Goal: Task Accomplishment & Management: Use online tool/utility

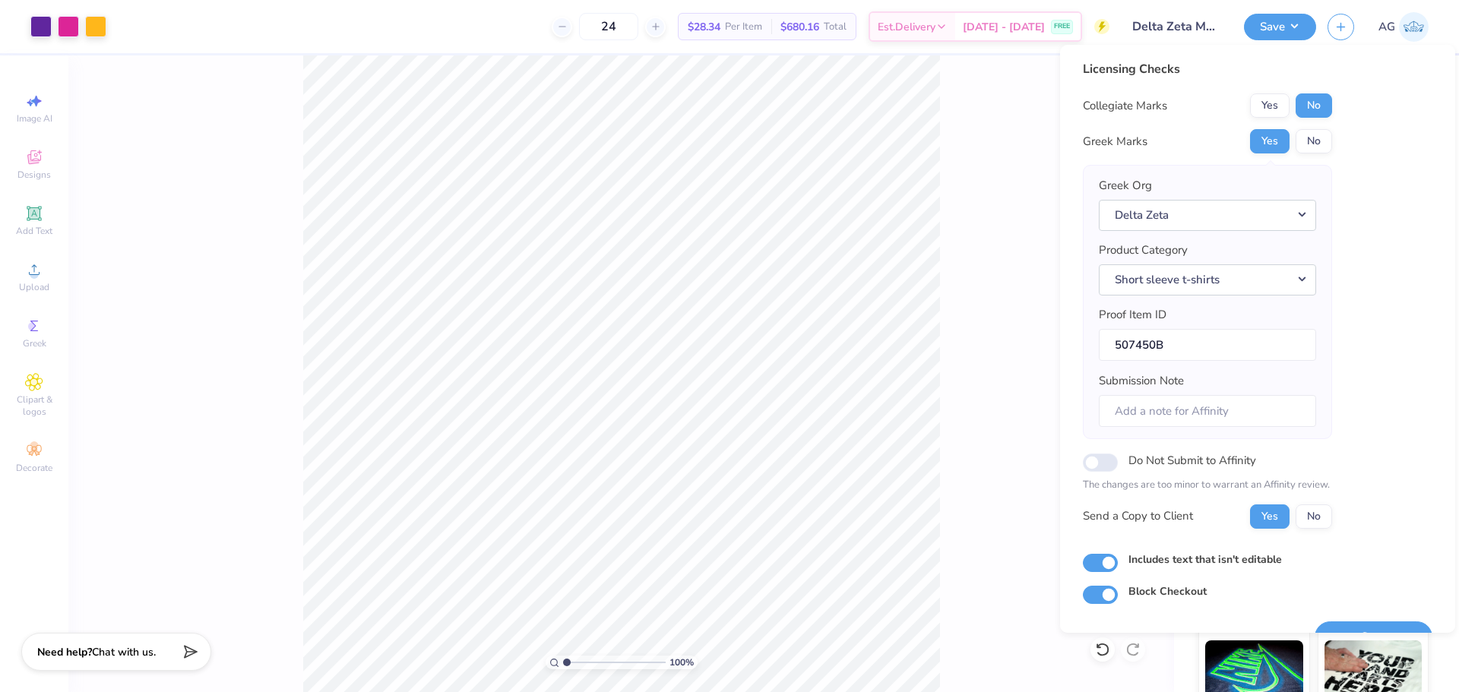
click at [1376, 633] on button "Save" at bounding box center [1373, 636] width 118 height 31
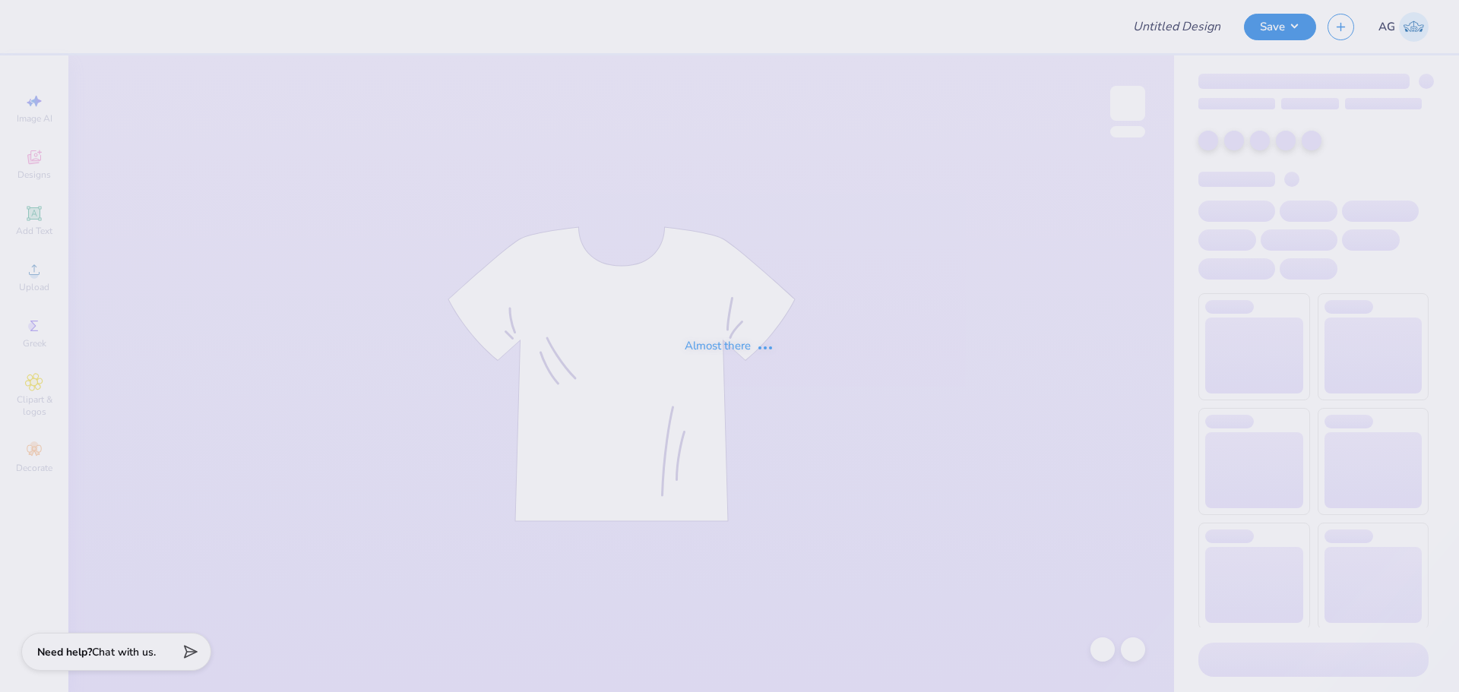
type input "MIT Poker Club Shirts Fall 2025"
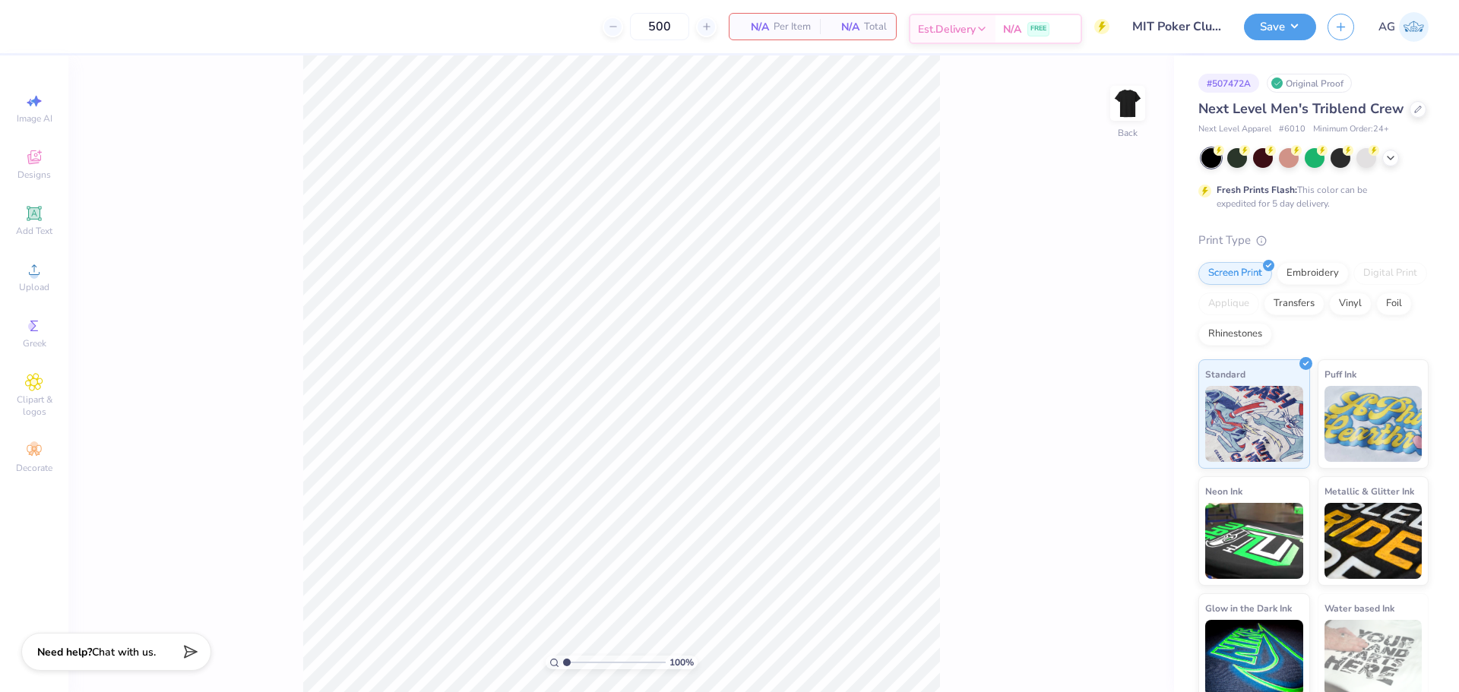
drag, startPoint x: 1128, startPoint y: 106, endPoint x: 909, endPoint y: 33, distance: 230.4
click at [1127, 106] on img at bounding box center [1127, 103] width 30 height 30
click at [46, 283] on span "Upload" at bounding box center [34, 287] width 30 height 12
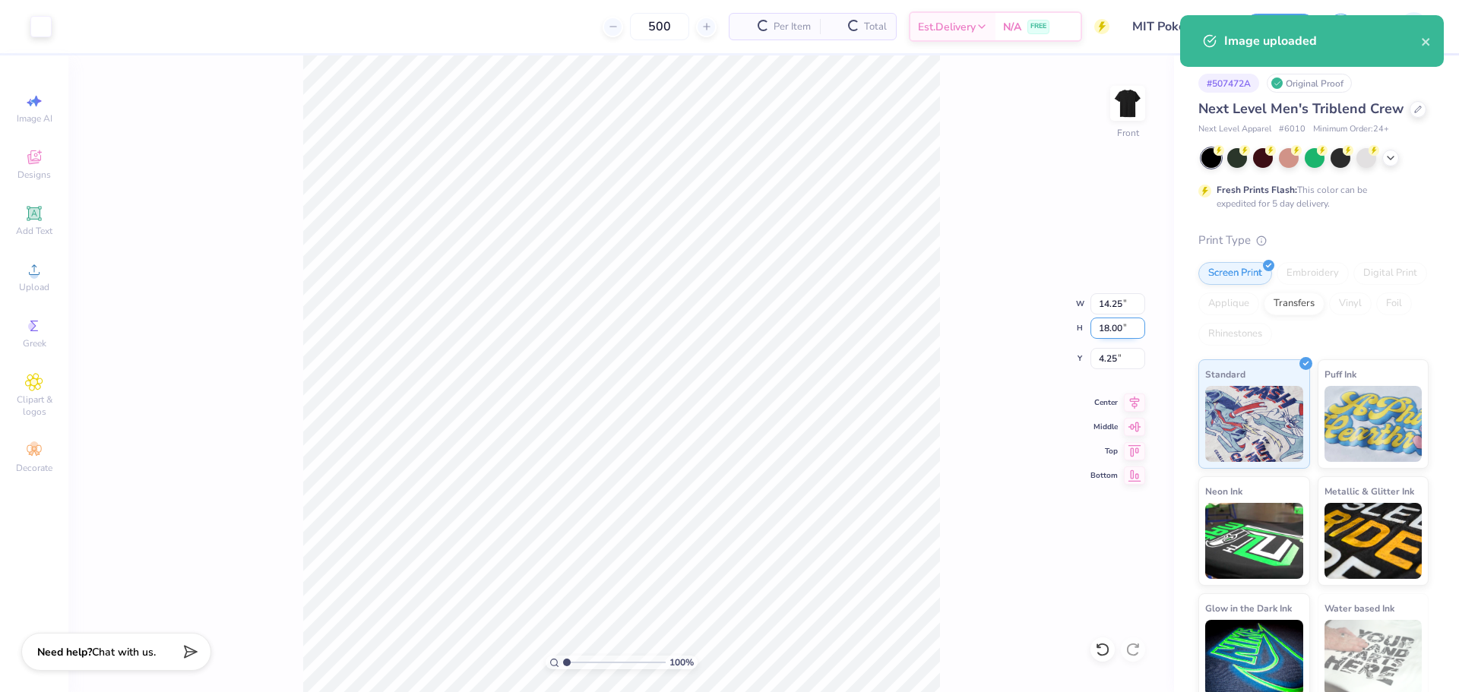
click at [1112, 331] on input "18.00" at bounding box center [1117, 328] width 55 height 21
type input "15"
type input "11.87"
type input "15.00"
click at [1111, 365] on input "5.75" at bounding box center [1117, 358] width 55 height 21
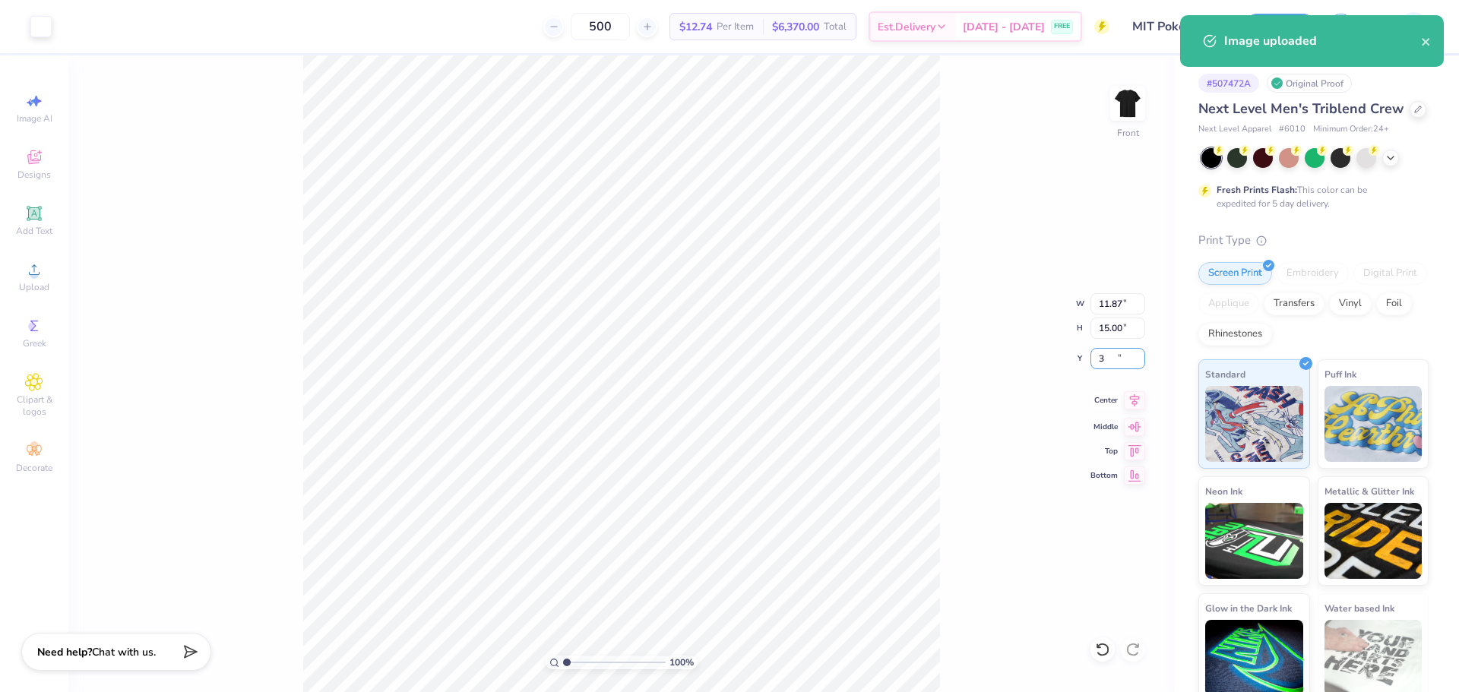
type input "3.00"
click at [1136, 395] on icon at bounding box center [1134, 400] width 21 height 18
click at [967, 350] on div "100 % Front W 11.87 11.87 " H 15.00 15.00 " Y 3.00 3.00 " Center Middle Top Bot…" at bounding box center [620, 373] width 1105 height 637
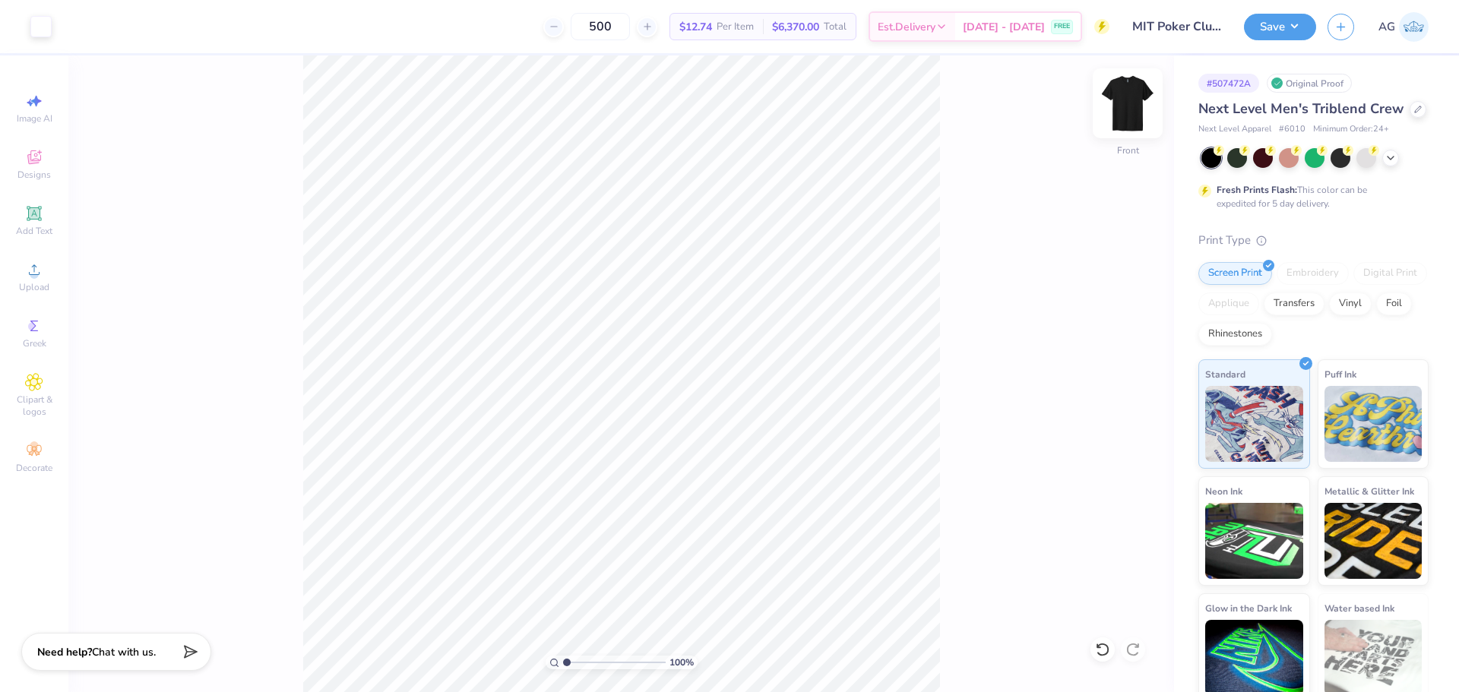
click at [1119, 100] on img at bounding box center [1127, 103] width 61 height 61
click at [50, 279] on div "Upload" at bounding box center [34, 276] width 53 height 45
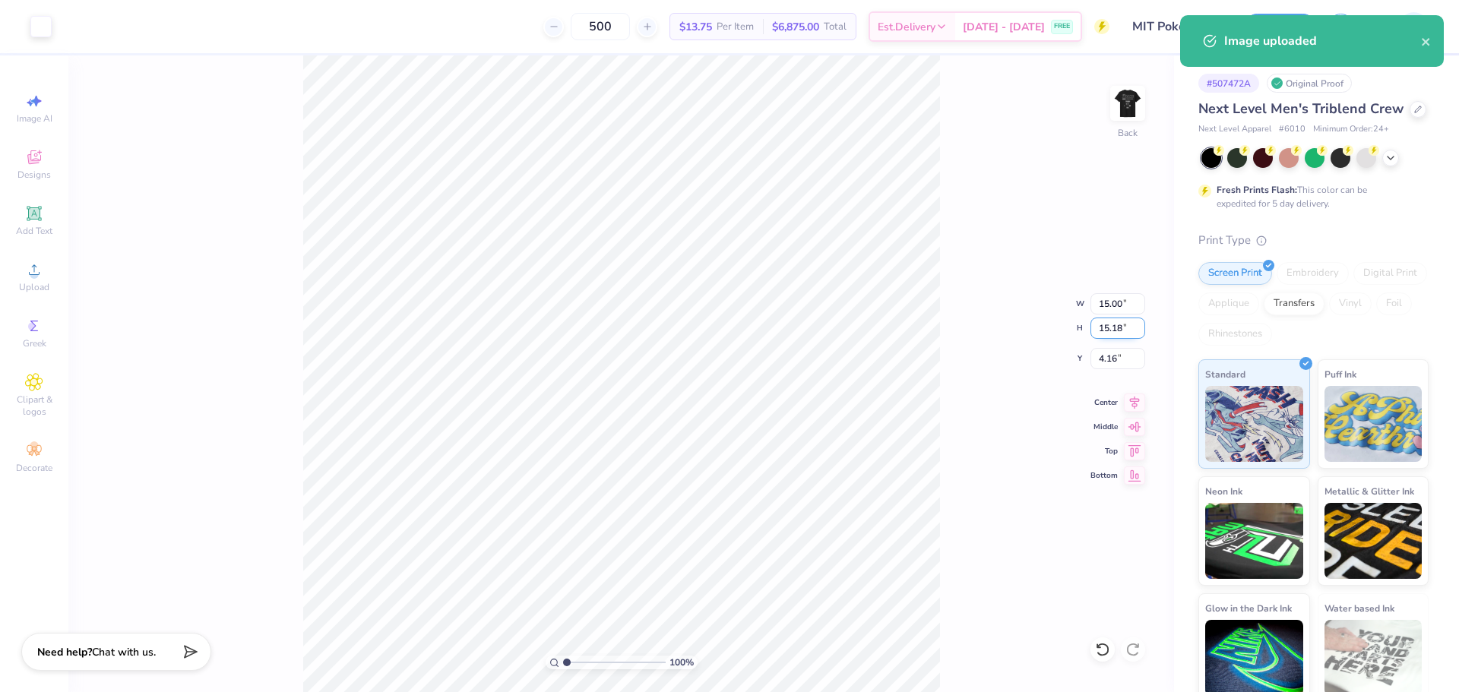
click at [1128, 336] on input "15.18" at bounding box center [1117, 328] width 55 height 21
type input "3.50"
type input "3.46"
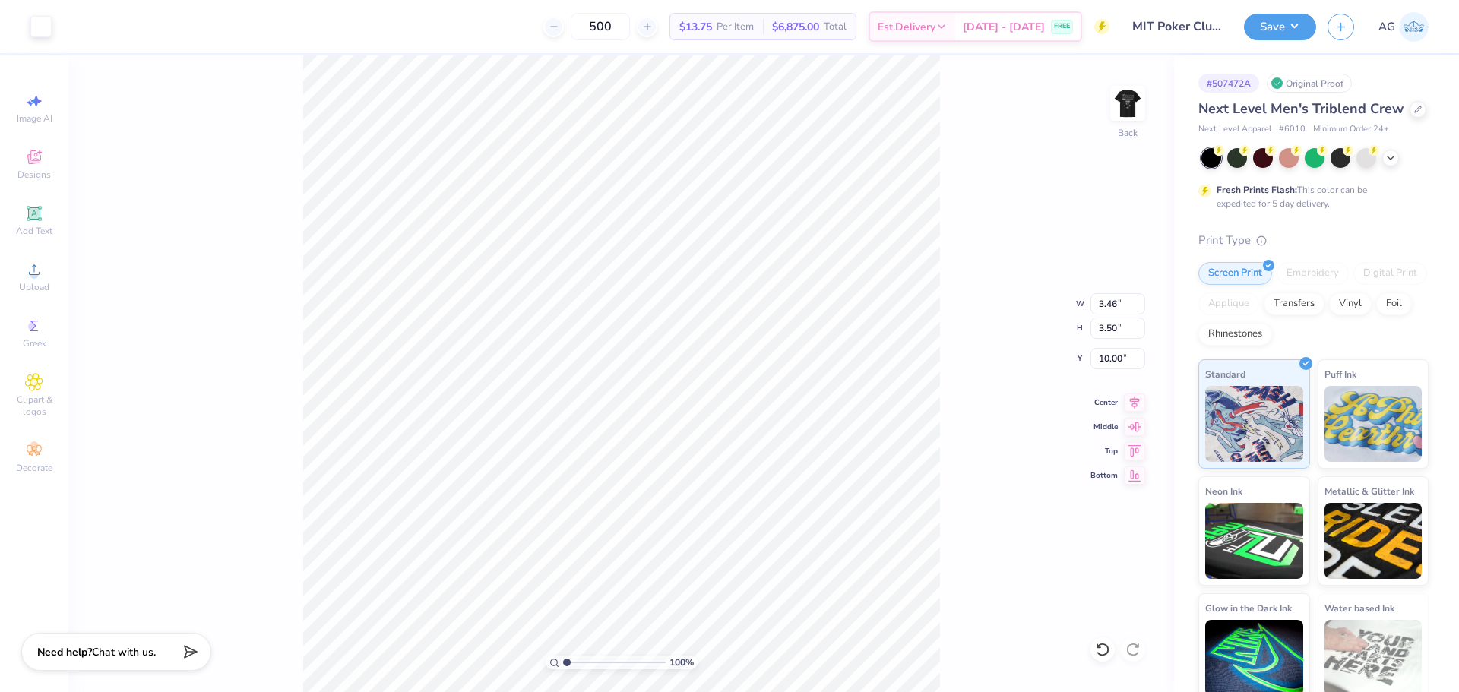
type input "5.59"
click at [1107, 371] on div "100 % Back W 3.46 3.46 " H 3.50 3.50 " Y 5.59 5.59 " Center Middle Top Bottom" at bounding box center [620, 373] width 1105 height 637
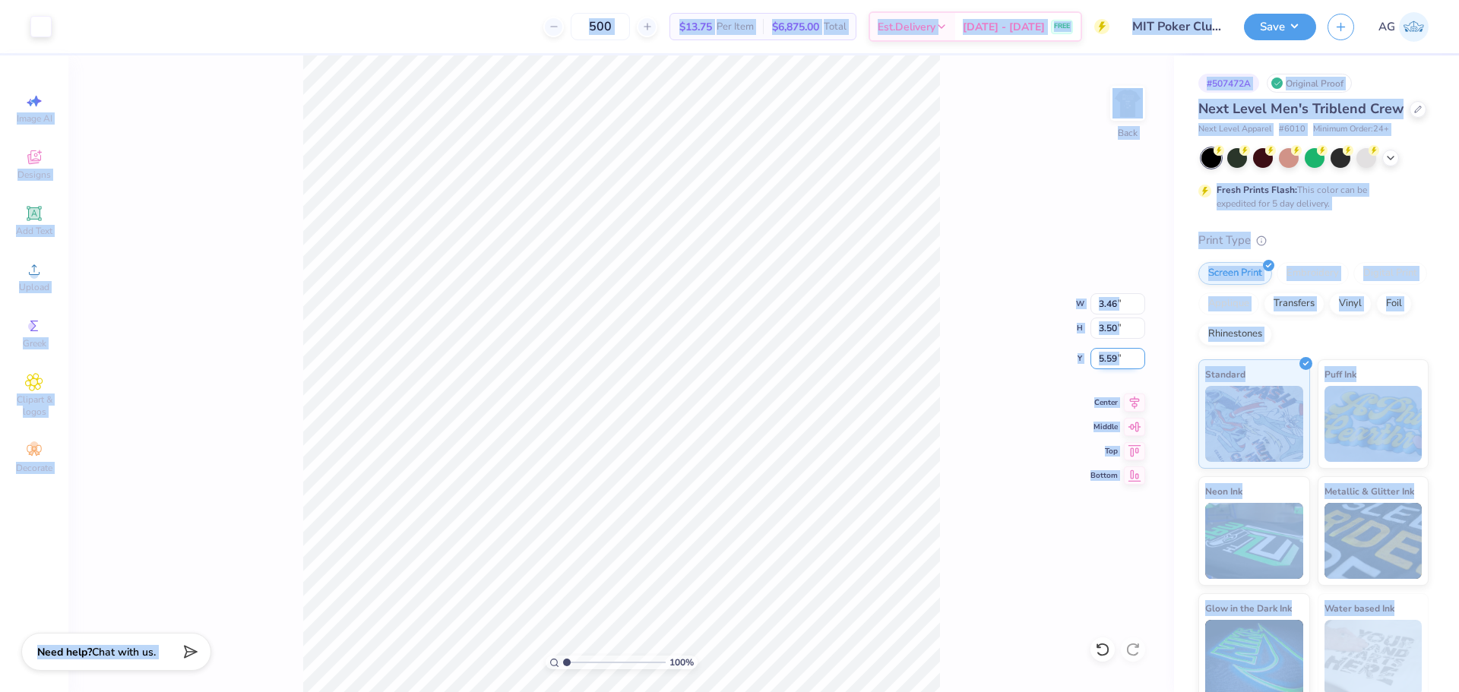
click at [1124, 356] on input "5.59" at bounding box center [1117, 358] width 55 height 21
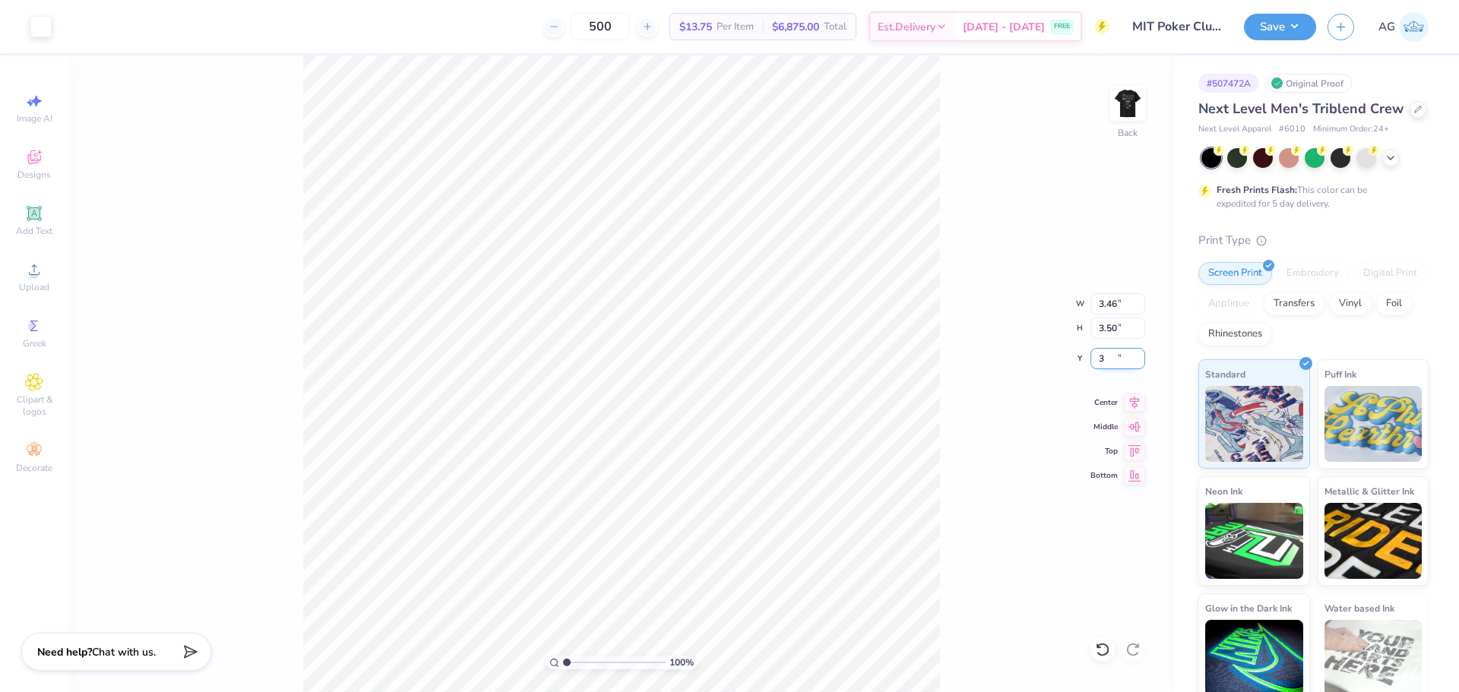
type input "3.00"
click at [1283, 42] on div "Save AG" at bounding box center [1351, 26] width 215 height 53
click at [1294, 25] on button "Save" at bounding box center [1280, 24] width 72 height 27
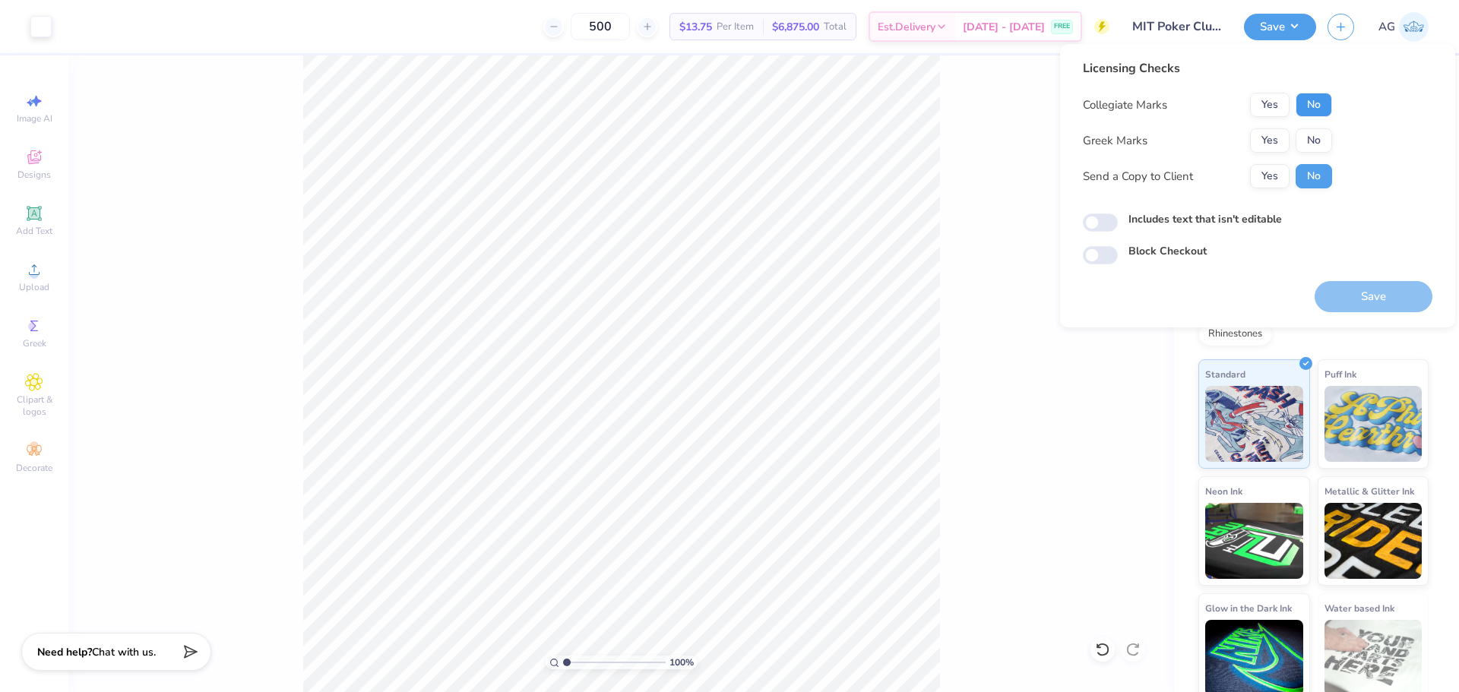
click at [1321, 101] on button "No" at bounding box center [1313, 105] width 36 height 24
click at [1314, 142] on button "No" at bounding box center [1313, 140] width 36 height 24
drag, startPoint x: 1271, startPoint y: 108, endPoint x: 1278, endPoint y: 121, distance: 15.0
click at [1271, 109] on button "Yes" at bounding box center [1270, 105] width 40 height 24
click at [1109, 221] on input "Includes text that isn't editable" at bounding box center [1099, 222] width 35 height 18
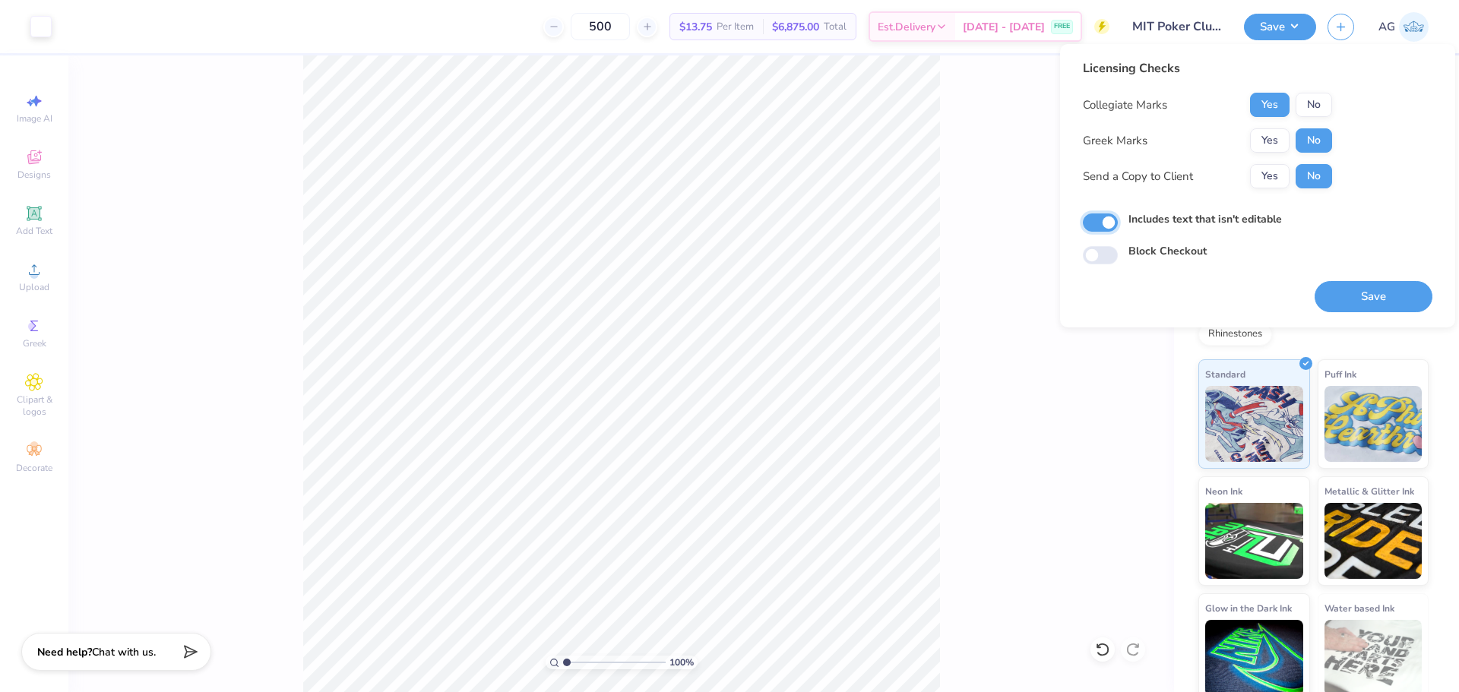
checkbox input "true"
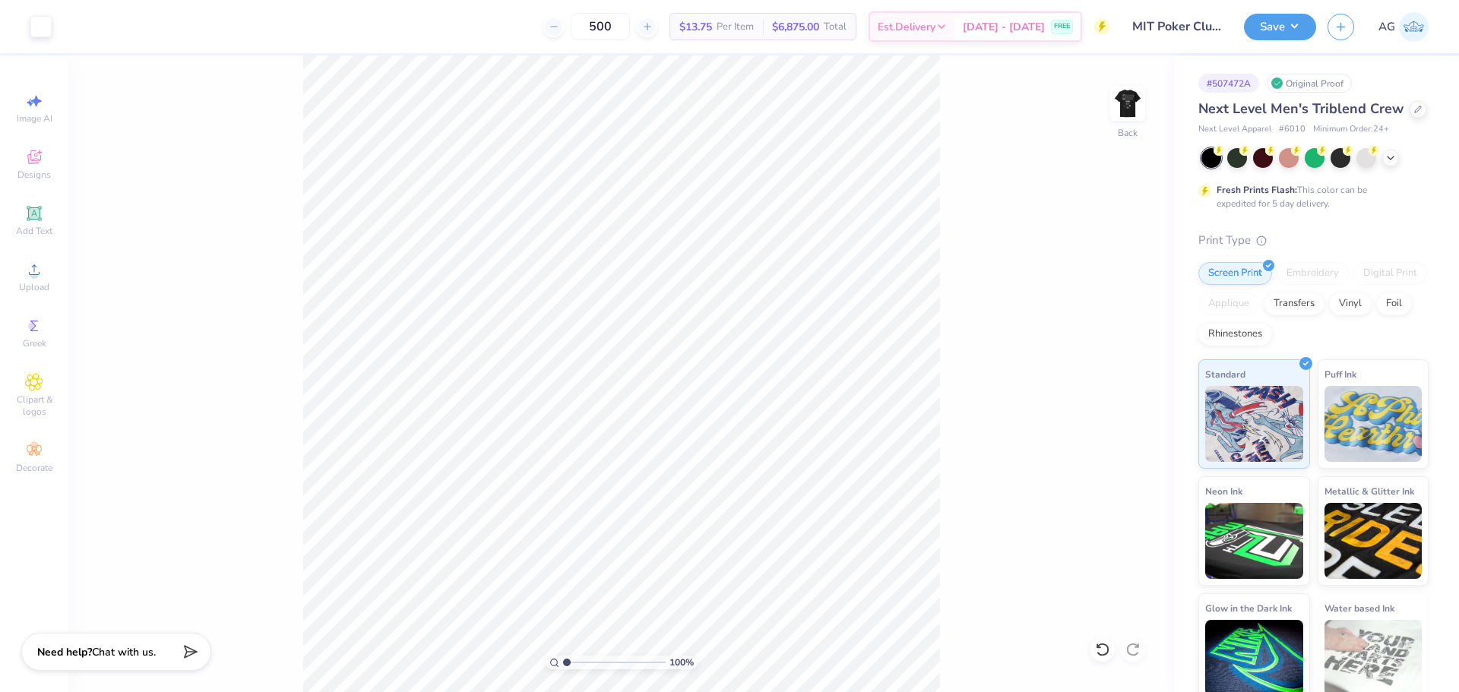
click at [947, 157] on div "100 % Back" at bounding box center [620, 373] width 1105 height 637
click at [1127, 92] on img at bounding box center [1127, 103] width 61 height 61
drag, startPoint x: 1240, startPoint y: 24, endPoint x: 1256, endPoint y: 28, distance: 17.1
click at [1240, 24] on div "Art colors 500 $13.75 Per Item $6,875.00 Total Est. Delivery [DATE] - [DATE] FR…" at bounding box center [729, 26] width 1459 height 53
click at [1262, 27] on button "Save" at bounding box center [1280, 24] width 72 height 27
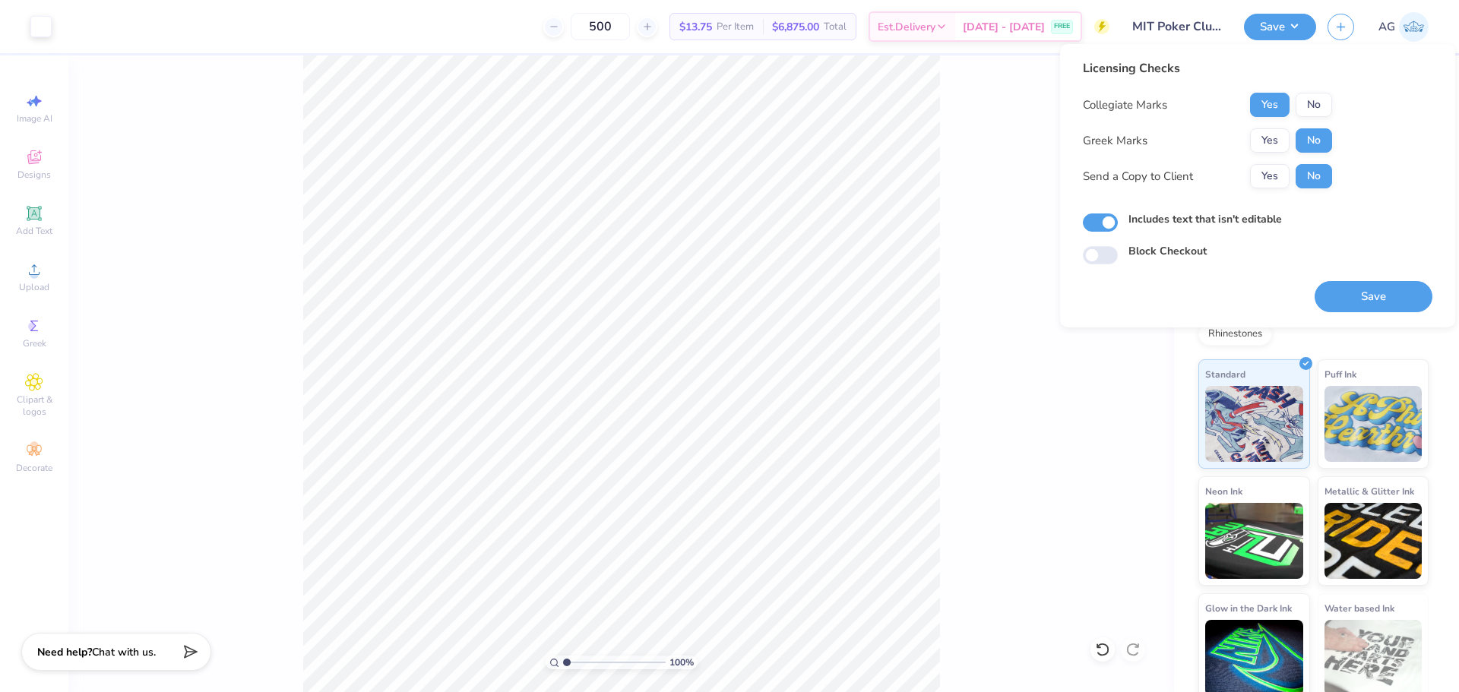
click at [1379, 325] on div "Licensing Checks Collegiate Marks Yes No Greek Marks Yes No Send a Copy to Clie…" at bounding box center [1257, 185] width 395 height 283
click at [1383, 307] on button "Save" at bounding box center [1373, 296] width 118 height 31
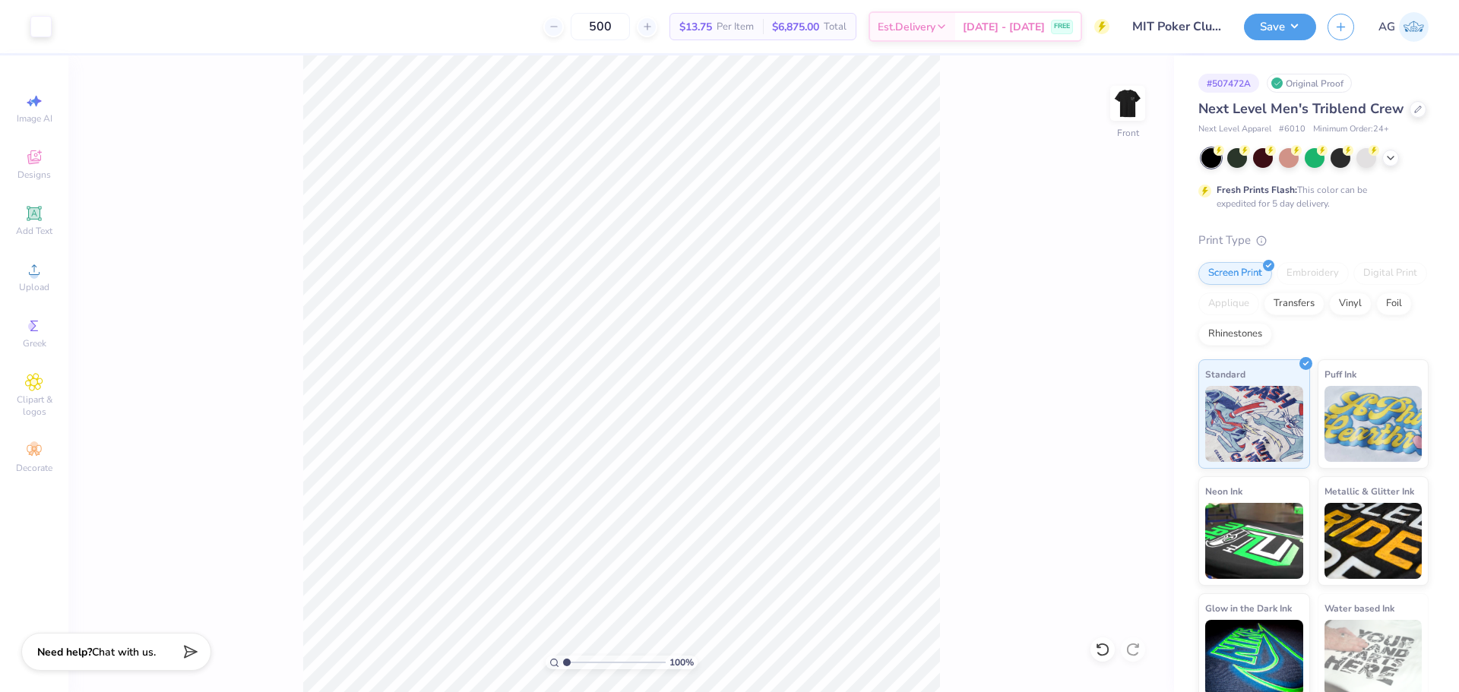
click at [1066, 296] on div "100 % Front" at bounding box center [620, 373] width 1105 height 637
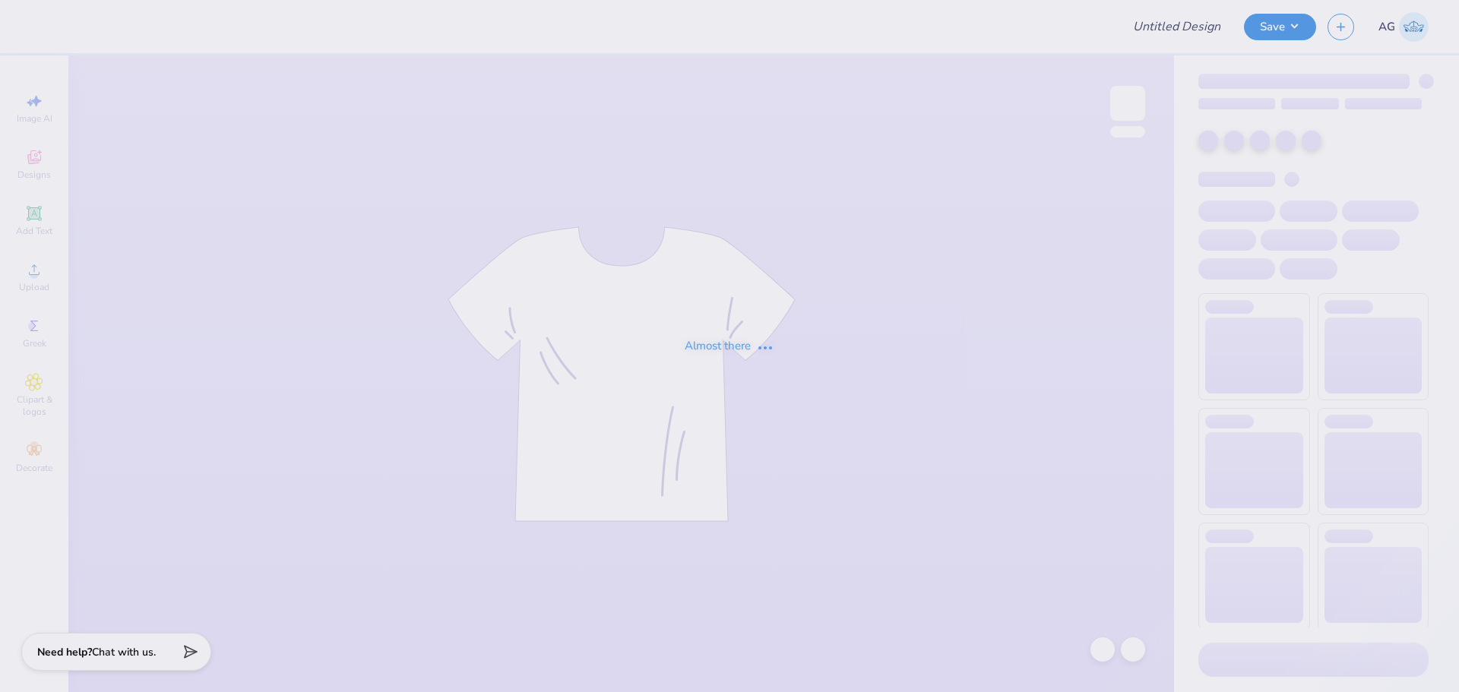
type input "Psi U Gameday"
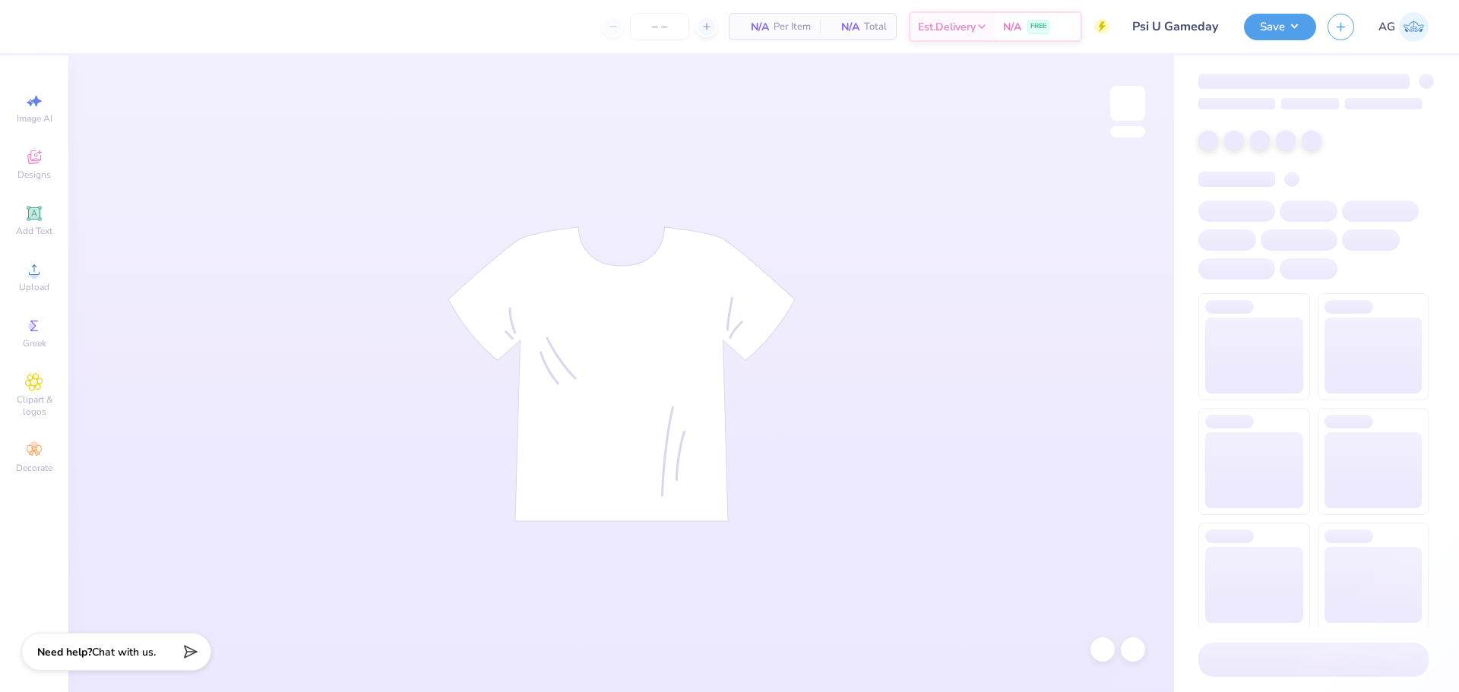
type input "70"
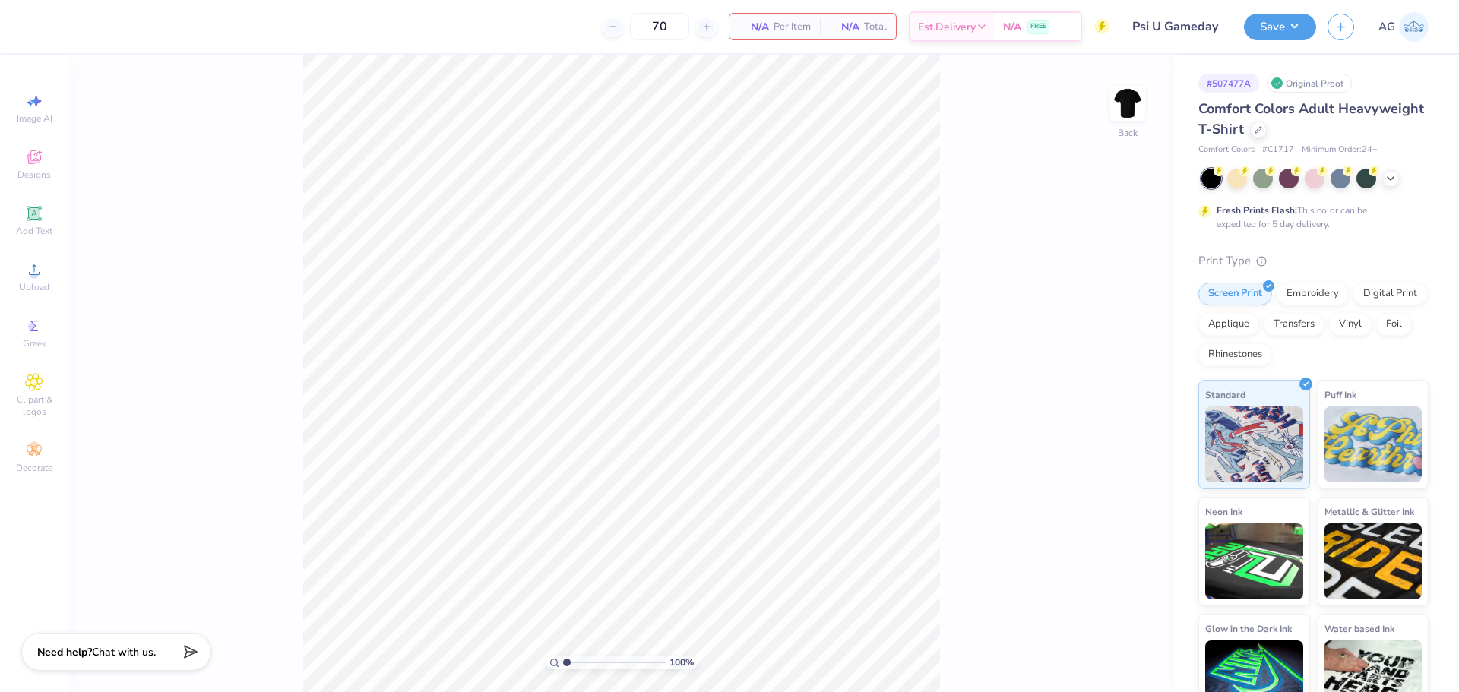
drag, startPoint x: 1230, startPoint y: 324, endPoint x: 1234, endPoint y: 340, distance: 17.3
click at [1353, 305] on div "Digital Print" at bounding box center [1390, 294] width 74 height 23
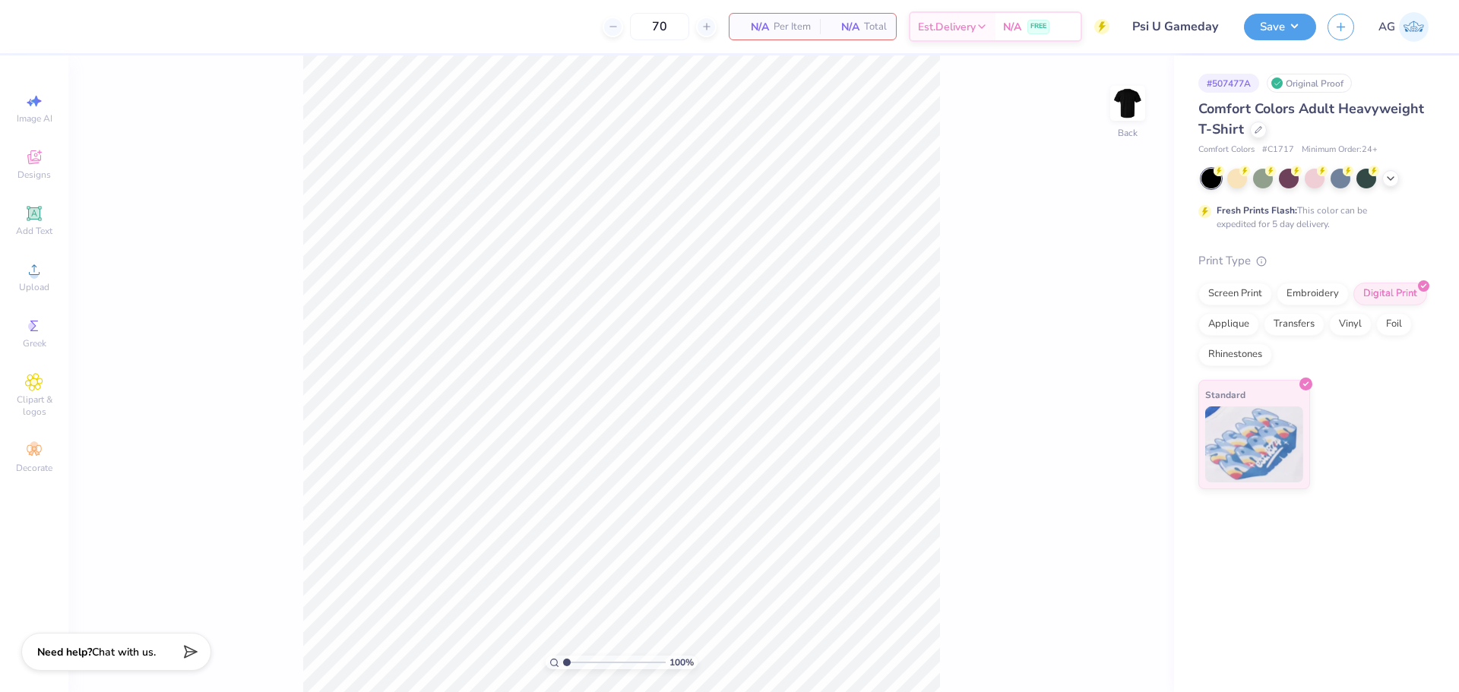
click at [19, 306] on div "Image AI Designs Add Text Upload Greek Clipart & logos Decorate" at bounding box center [34, 283] width 53 height 394
click at [33, 277] on circle at bounding box center [34, 274] width 8 height 8
click at [38, 29] on div at bounding box center [40, 24] width 21 height 21
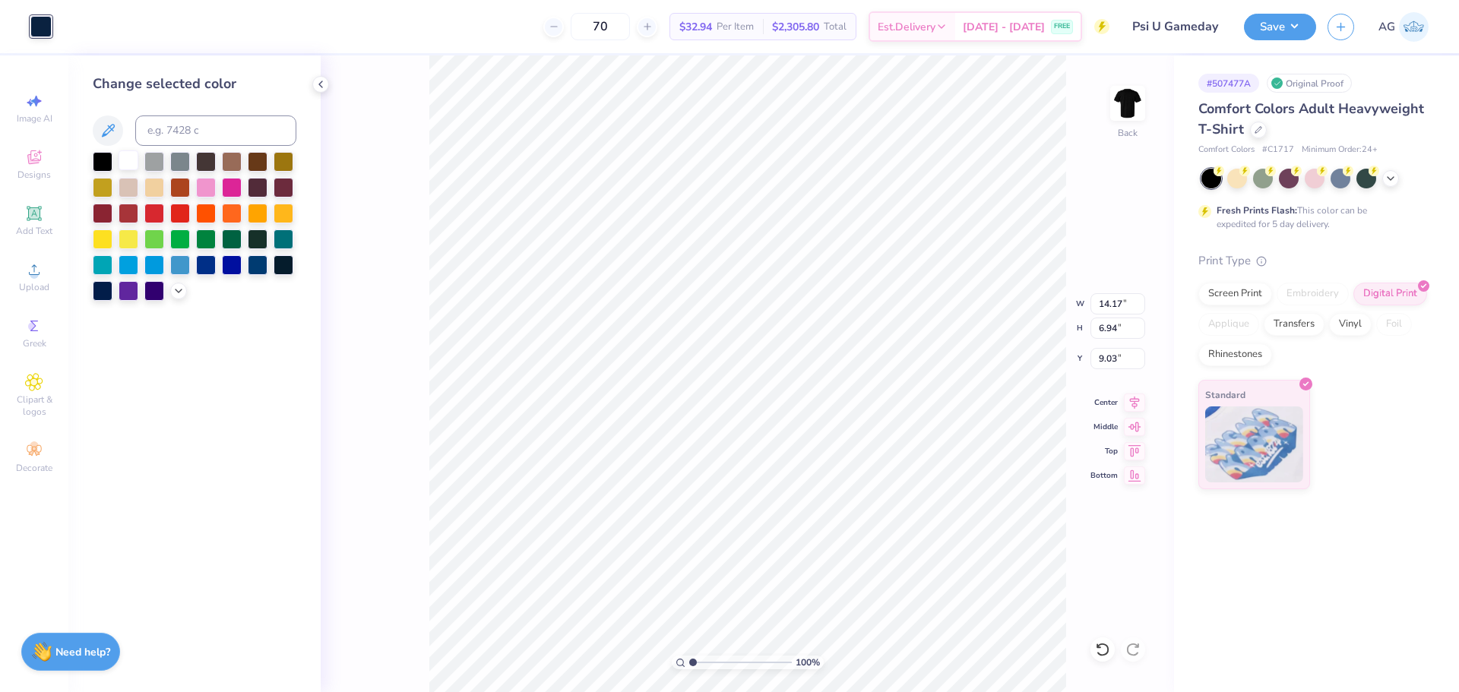
click at [134, 163] on div at bounding box center [129, 160] width 20 height 20
click at [1099, 311] on input "14.17" at bounding box center [1117, 303] width 55 height 21
type input "3.50"
type input "1.71"
type input "4.09"
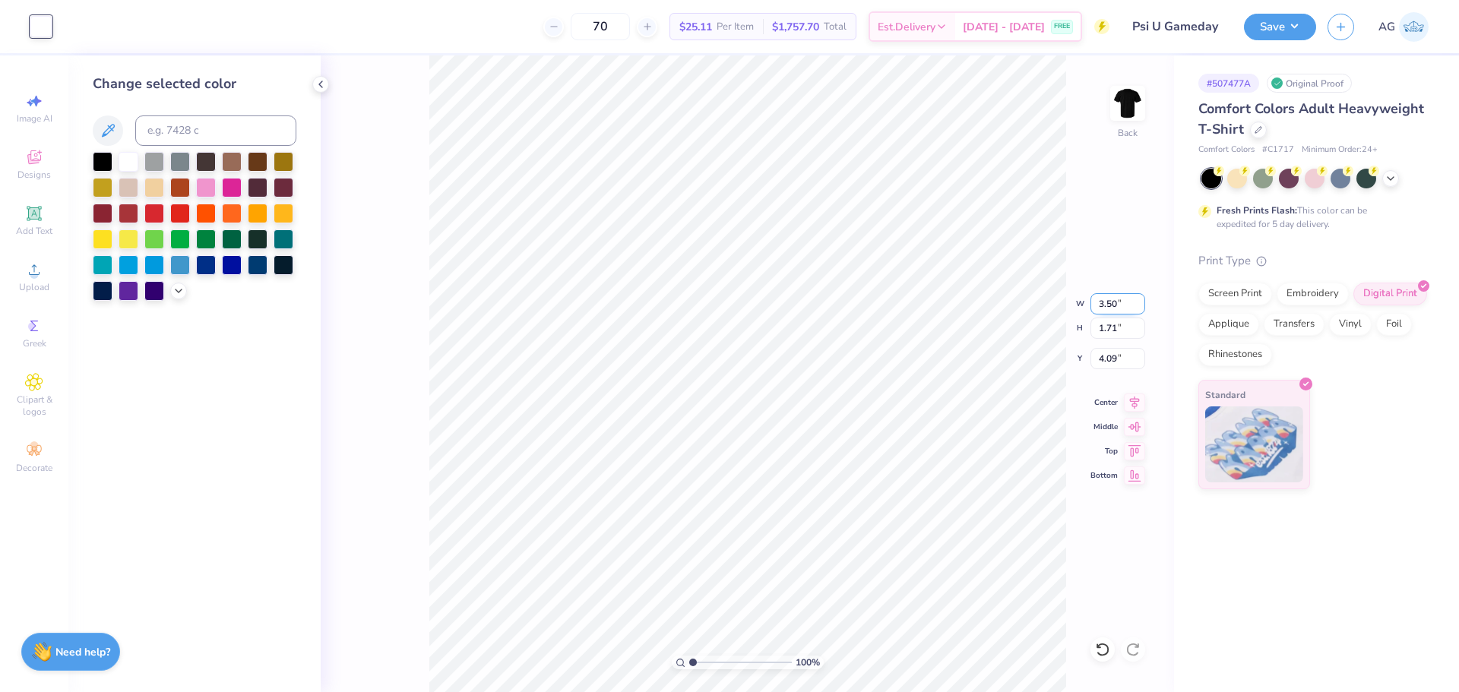
click at [1116, 299] on input "3.50" at bounding box center [1117, 303] width 55 height 21
type input "3.00"
type input "1.47"
click at [1125, 359] on input "4.22" at bounding box center [1117, 358] width 55 height 21
type input "3.00"
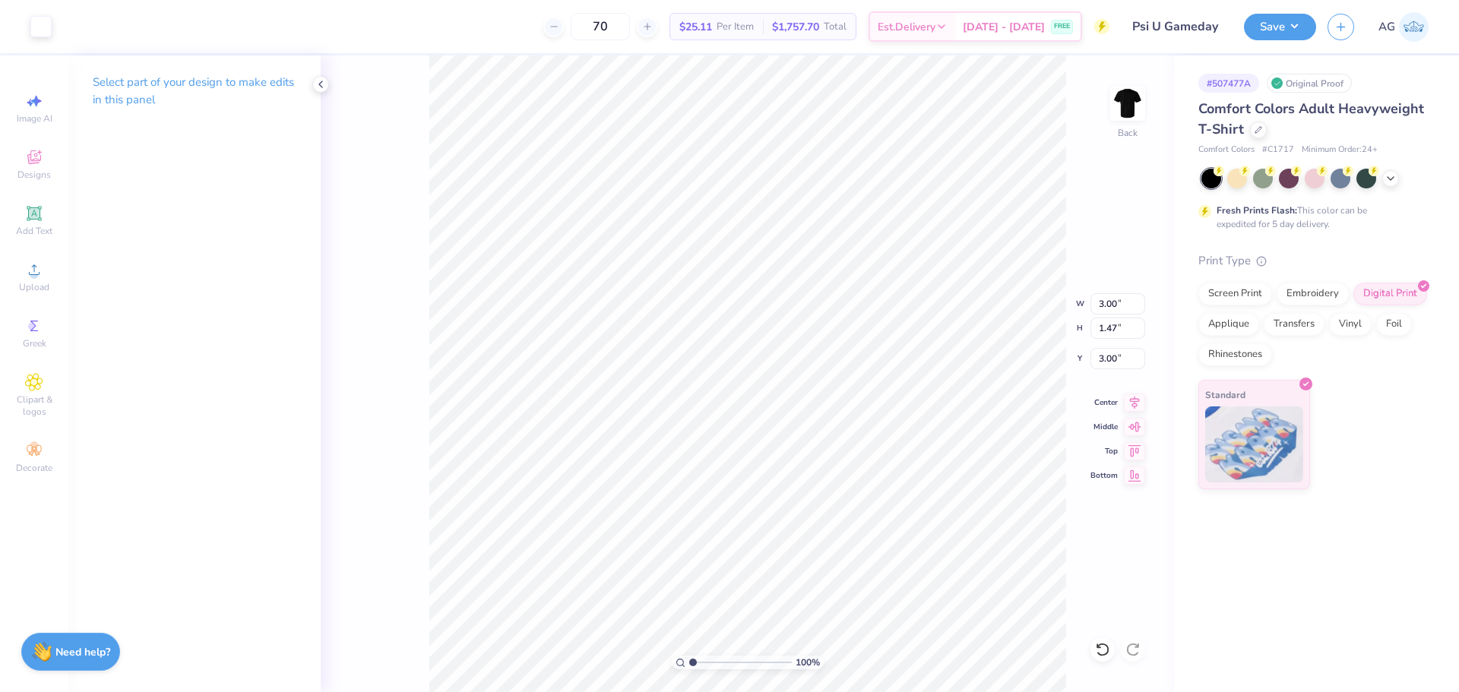
click at [1150, 95] on div "100 % Back W 3.00 3.00 " H 1.47 1.47 " Y 3.00 3.00 " Center Middle Top Bottom" at bounding box center [747, 373] width 853 height 637
click at [1133, 100] on img at bounding box center [1127, 103] width 61 height 61
drag, startPoint x: 40, startPoint y: 210, endPoint x: 35, endPoint y: 278, distance: 68.5
click at [39, 270] on div "Image AI Designs Add Text Upload Greek Clipart & logos Decorate" at bounding box center [34, 283] width 53 height 394
click at [35, 279] on div "Upload" at bounding box center [34, 276] width 53 height 45
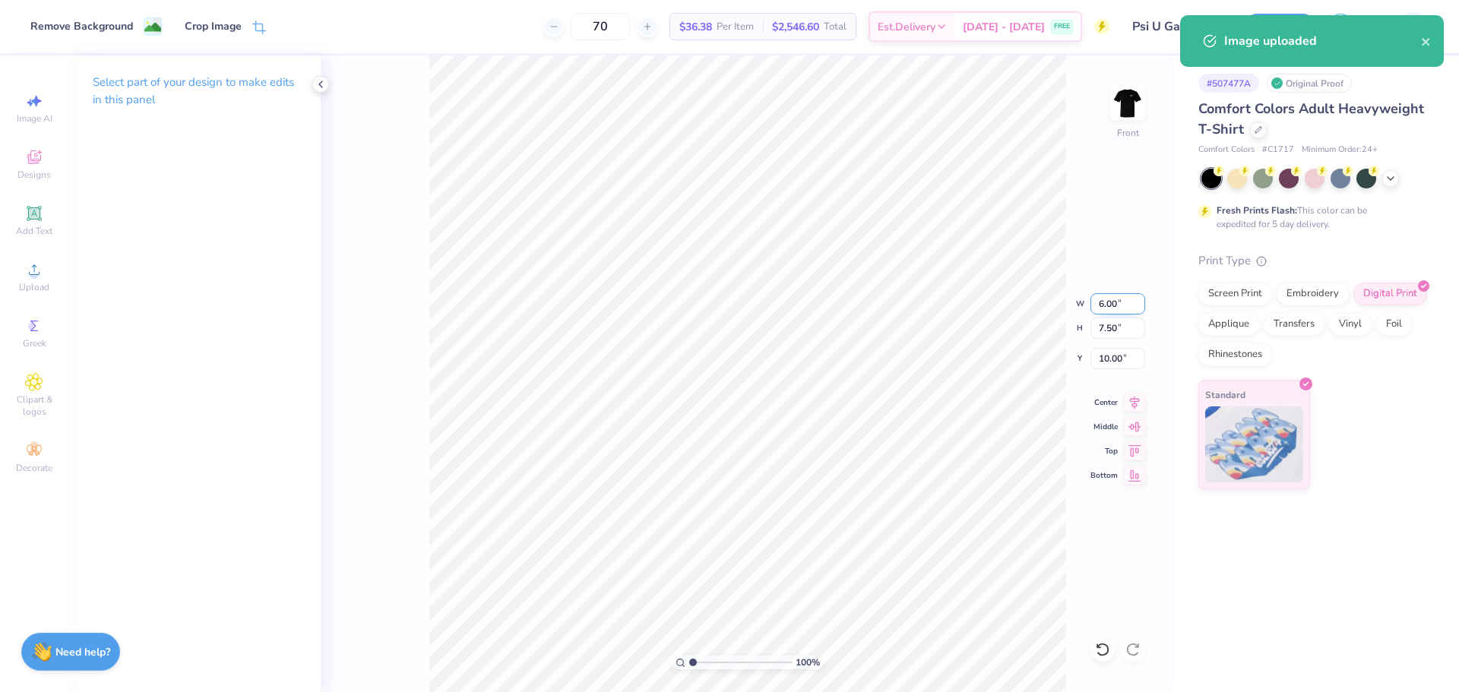
click at [1107, 306] on input "6.00" at bounding box center [1117, 303] width 55 height 21
click at [1108, 330] on input "7.50" at bounding box center [1117, 328] width 55 height 21
type input "15"
type input "12.00"
type input "15.00"
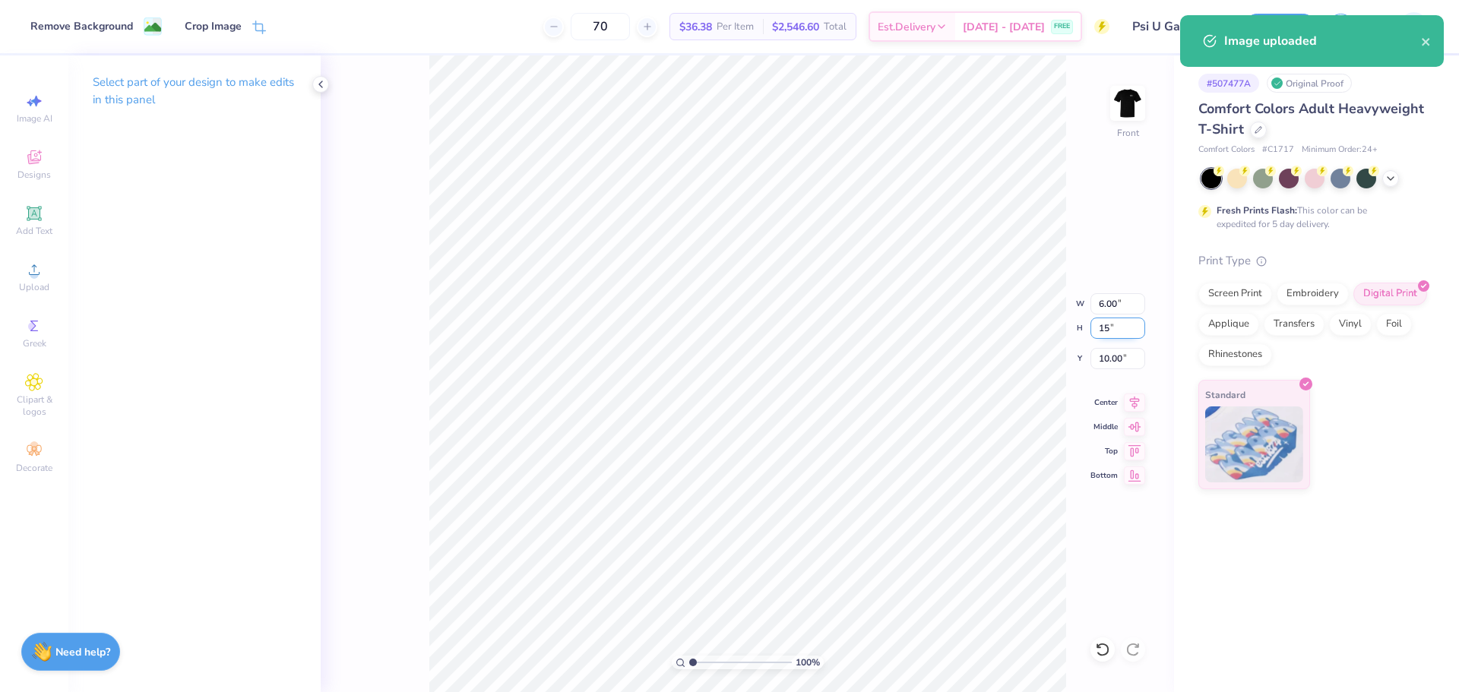
type input "6.25"
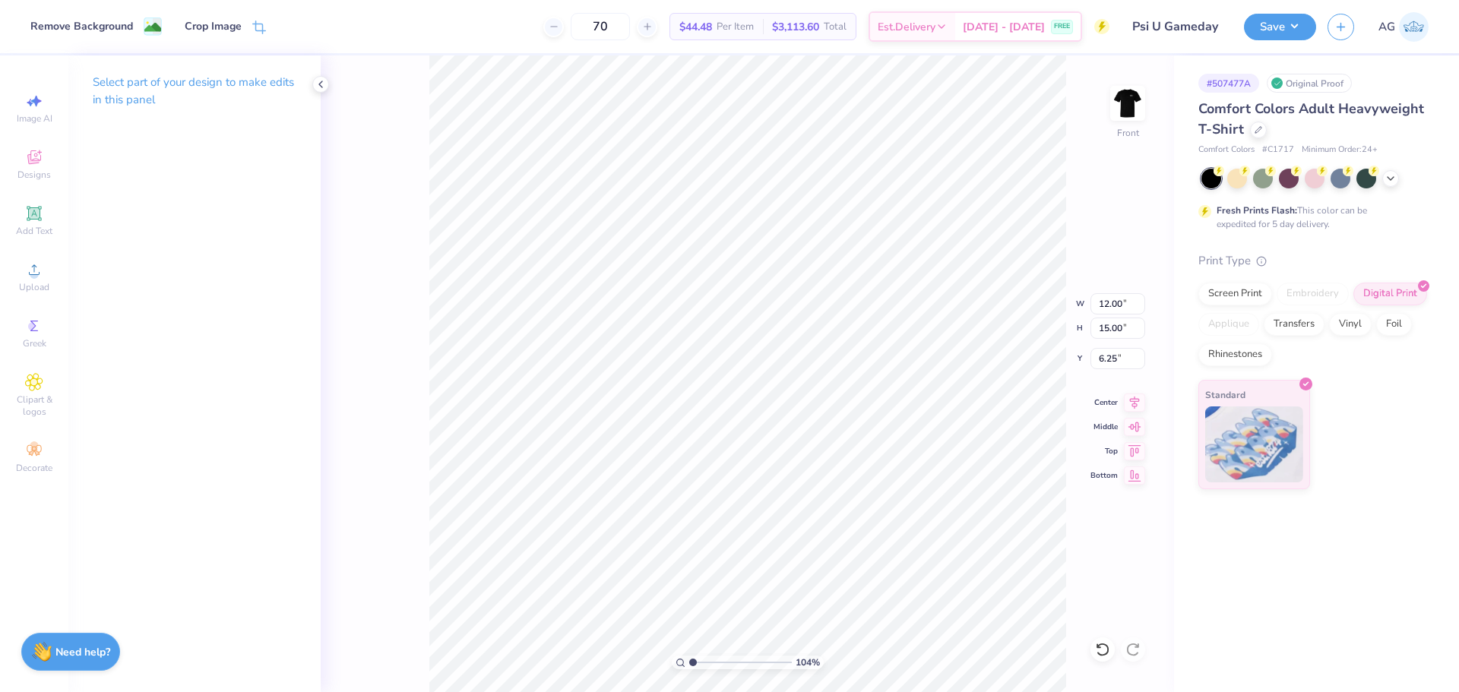
type input "1"
drag, startPoint x: 696, startPoint y: 656, endPoint x: 689, endPoint y: 649, distance: 9.7
click at [689, 656] on input "range" at bounding box center [740, 663] width 103 height 14
click at [1108, 360] on input "6.25" at bounding box center [1117, 358] width 55 height 21
type input "3.00"
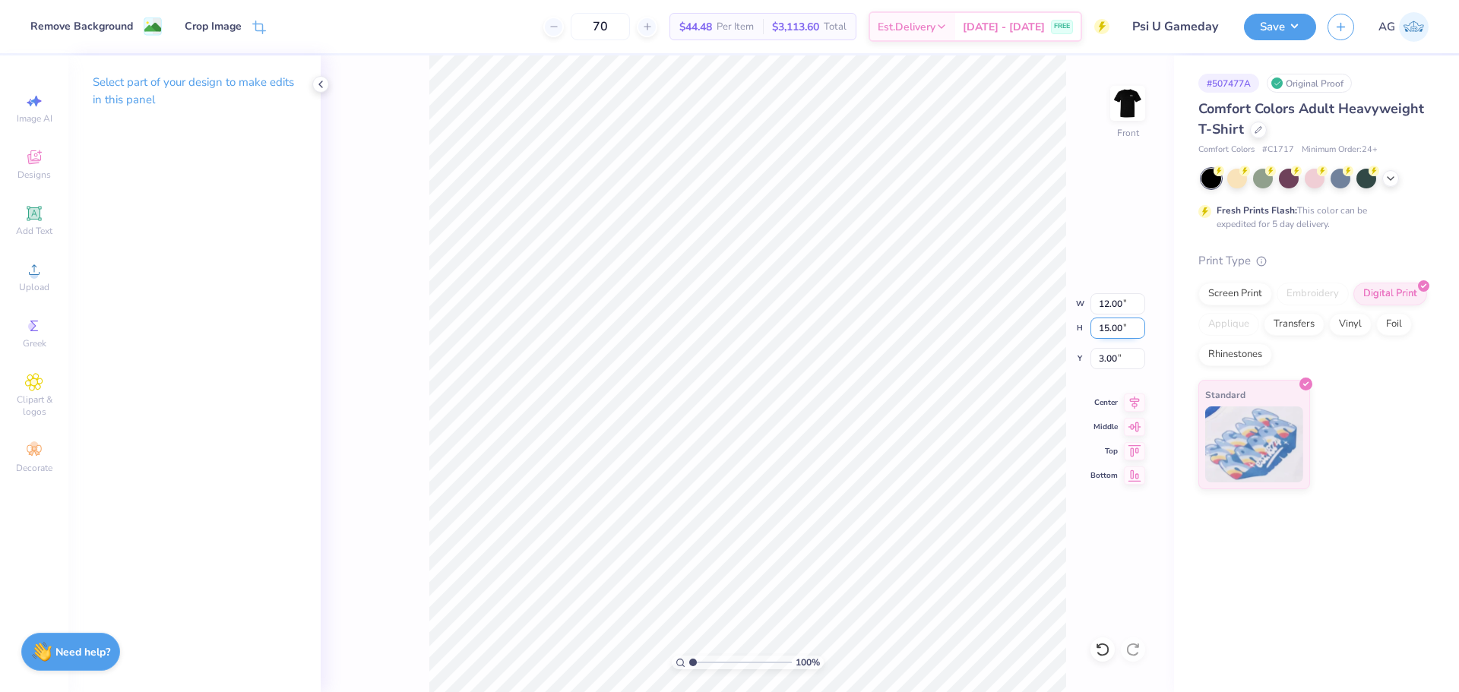
click at [1124, 327] on input "15.00" at bounding box center [1117, 328] width 55 height 21
type input "14"
type input "11.20"
type input "14.00"
click at [1099, 364] on input "3.50" at bounding box center [1117, 358] width 55 height 21
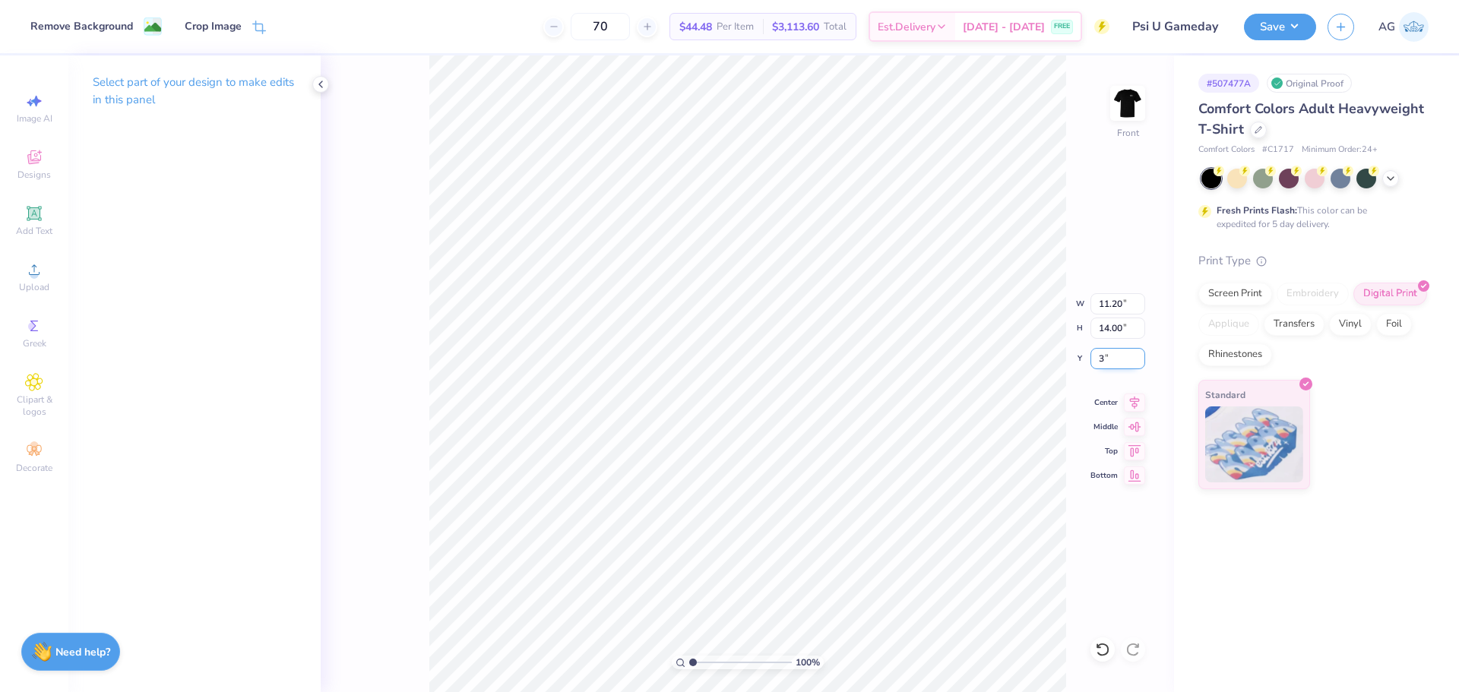
type input "3.00"
click at [1139, 395] on icon at bounding box center [1134, 400] width 21 height 18
click at [1291, 17] on button "Save" at bounding box center [1280, 24] width 72 height 27
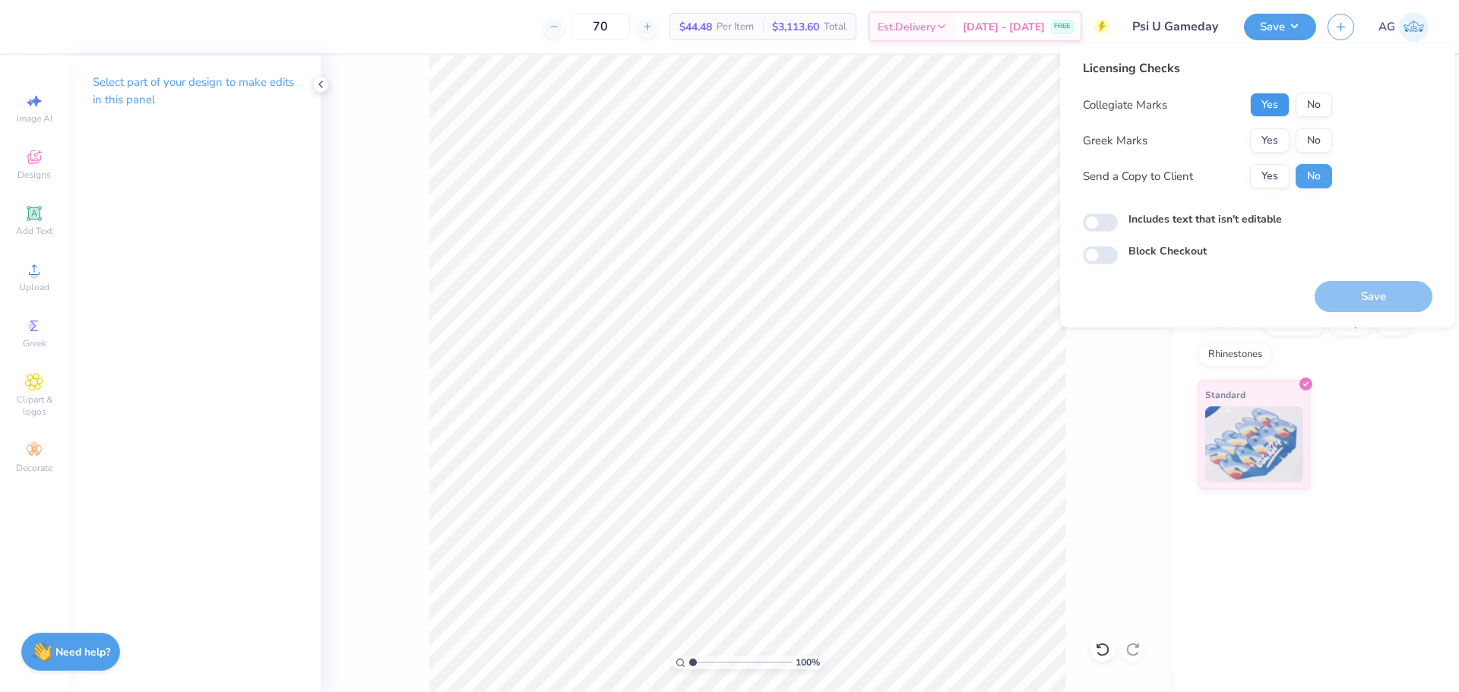
drag, startPoint x: 1259, startPoint y: 97, endPoint x: 1269, endPoint y: 127, distance: 31.0
click at [1259, 98] on button "Yes" at bounding box center [1270, 105] width 40 height 24
click at [1272, 141] on button "Yes" at bounding box center [1270, 140] width 40 height 24
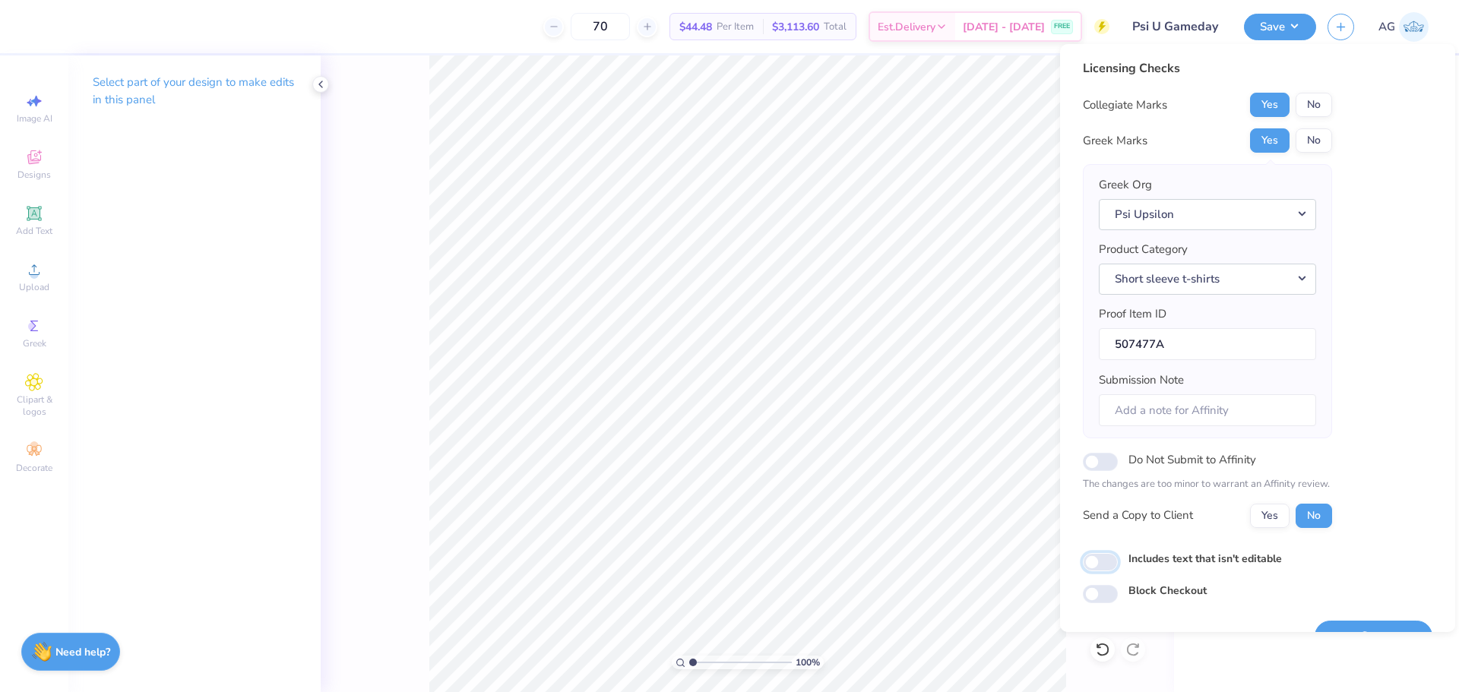
click at [1100, 555] on input "Includes text that isn't editable" at bounding box center [1099, 562] width 35 height 18
checkbox input "true"
